Goal: Transaction & Acquisition: Subscribe to service/newsletter

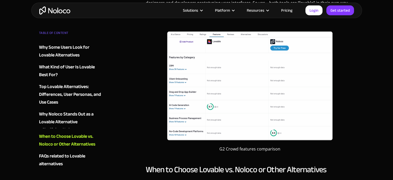
scroll to position [1138, 0]
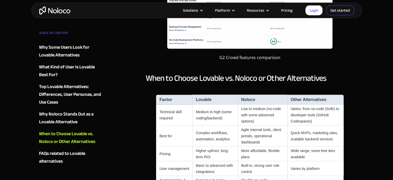
click at [0, 0] on link "Get started" at bounding box center [0, 0] width 0 height 0
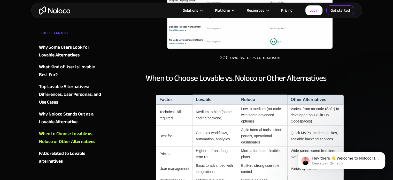
scroll to position [0, 0]
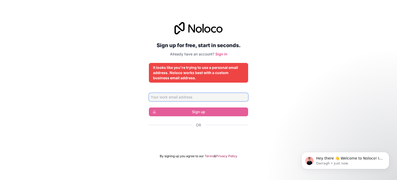
click at [178, 94] on input "Email address" at bounding box center [198, 97] width 99 height 8
type input "soumya@attentive.ai"
click at [200, 98] on input "soumya@attentive.ai" at bounding box center [198, 97] width 99 height 8
click at [269, 89] on div "Sign up for free, start in seconds. Already have an account? Sign in It looks l…" at bounding box center [198, 90] width 397 height 150
click at [220, 54] on link "Sign in" at bounding box center [221, 54] width 12 height 4
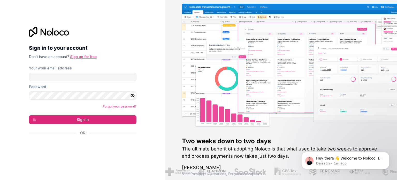
click at [83, 56] on link "Sign up for free" at bounding box center [83, 56] width 27 height 4
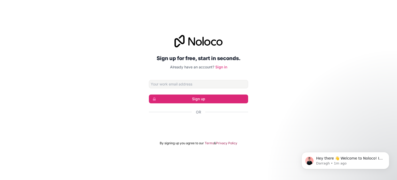
click at [179, 83] on input "Email address" at bounding box center [198, 84] width 99 height 8
type input "saumyakiran246@gmail.com"
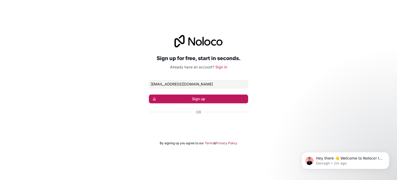
click at [195, 97] on button "Sign up" at bounding box center [198, 98] width 99 height 9
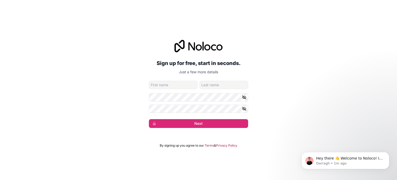
click at [166, 87] on input "given-name" at bounding box center [173, 85] width 49 height 8
type input "SOUMYA"
type input "WADE"
click at [244, 97] on icon "button" at bounding box center [244, 97] width 1 height 1
click at [146, 93] on div "Sign up for free, start in seconds. Just a few more details saumyakiran246@gmai…" at bounding box center [198, 84] width 397 height 102
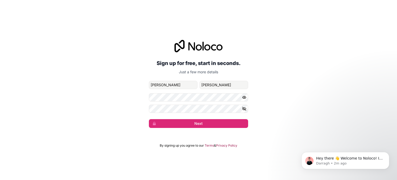
click at [244, 107] on icon "button" at bounding box center [244, 108] width 5 height 5
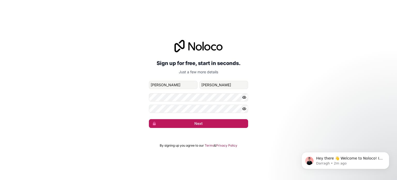
click at [197, 122] on button "Next" at bounding box center [198, 123] width 99 height 9
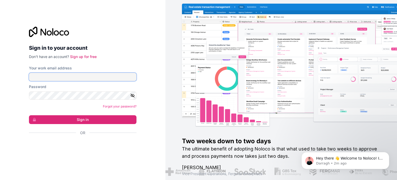
type input "saumyakiran246@gmail.com"
